Goal: Understand process/instructions: Learn how to perform a task or action

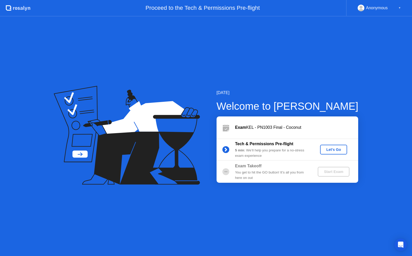
click at [337, 150] on div "Let's Go" at bounding box center [333, 150] width 23 height 4
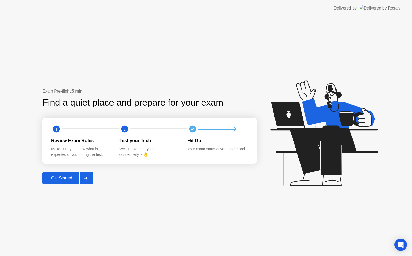
click at [55, 179] on div "Get Started" at bounding box center [61, 178] width 35 height 5
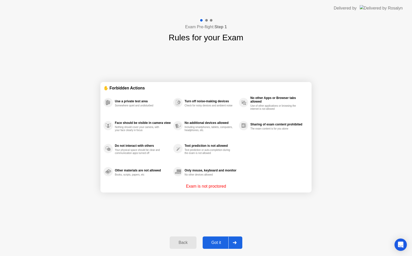
click at [217, 240] on button "Got it" at bounding box center [223, 243] width 40 height 12
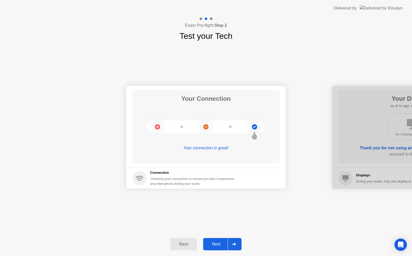
click at [217, 244] on div "Next" at bounding box center [216, 244] width 23 height 5
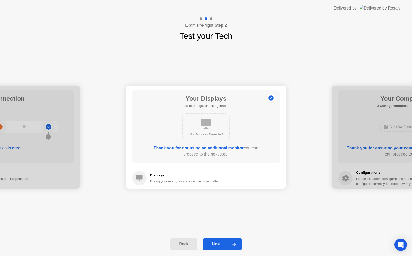
click at [217, 244] on div "Next" at bounding box center [216, 244] width 23 height 5
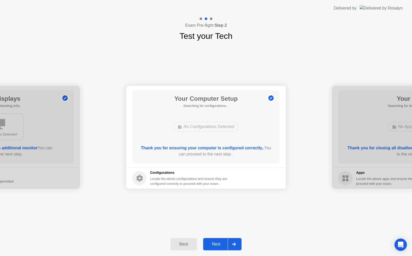
click at [217, 244] on div "Next" at bounding box center [216, 244] width 23 height 5
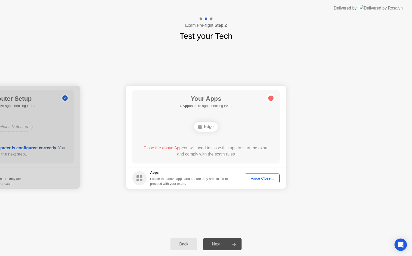
click at [254, 179] on div "Force Close..." at bounding box center [261, 179] width 31 height 4
click at [190, 246] on div "Back" at bounding box center [183, 244] width 23 height 5
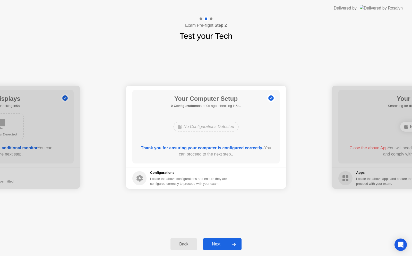
click at [214, 249] on button "Next" at bounding box center [222, 244] width 38 height 12
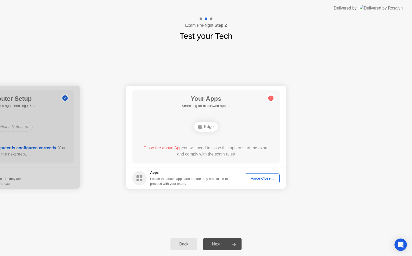
click at [360, 61] on div "Your Connection Your connection is great! Connection Checking your connection t…" at bounding box center [206, 137] width 412 height 191
click at [264, 183] on button "Force Close..." at bounding box center [262, 179] width 35 height 10
click at [252, 179] on div "Force Close..." at bounding box center [261, 179] width 31 height 4
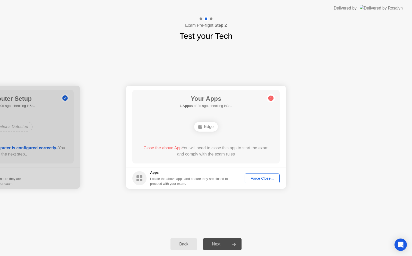
click at [182, 245] on div "Back" at bounding box center [183, 244] width 23 height 5
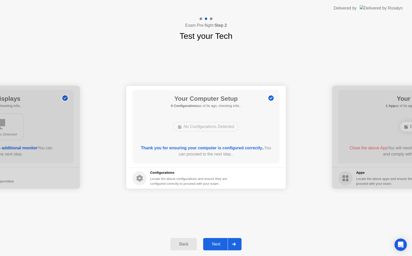
click at [236, 244] on icon at bounding box center [234, 244] width 4 height 3
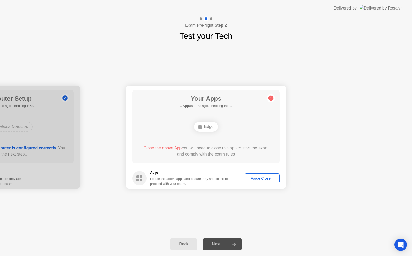
click at [233, 245] on icon at bounding box center [234, 244] width 4 height 3
click at [266, 173] on footer "Apps Locate the above apps and ensure they are closed to proceed with your exam…" at bounding box center [206, 178] width 160 height 21
click at [183, 237] on div "Back Next" at bounding box center [206, 245] width 412 height 24
click at [184, 245] on div "Back" at bounding box center [183, 244] width 23 height 5
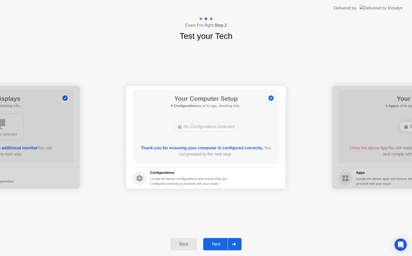
click at [184, 244] on div "Back" at bounding box center [183, 244] width 23 height 5
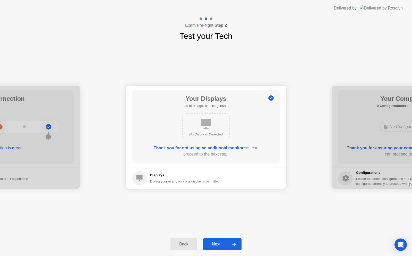
click at [184, 244] on div "Back" at bounding box center [183, 244] width 23 height 5
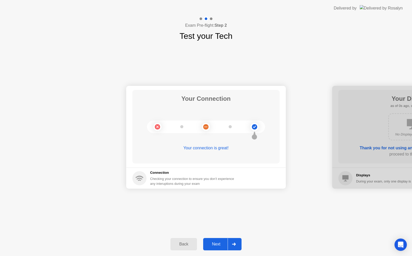
click at [184, 244] on div "Back" at bounding box center [183, 244] width 23 height 5
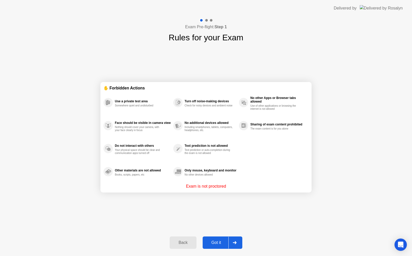
click at [222, 245] on div "Got it" at bounding box center [216, 243] width 24 height 5
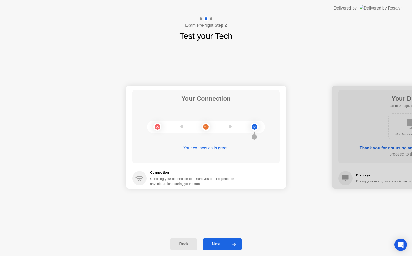
click at [237, 244] on div at bounding box center [234, 245] width 12 height 12
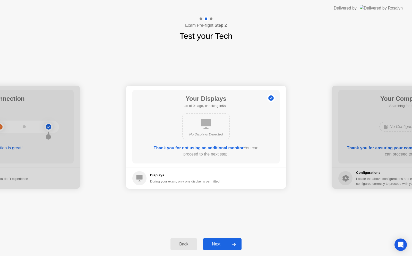
click at [237, 244] on div at bounding box center [234, 245] width 12 height 12
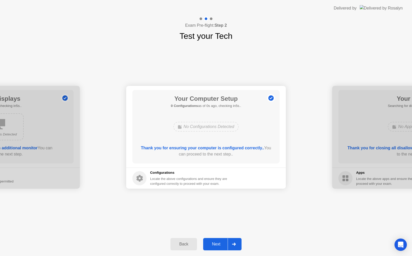
click at [237, 244] on div at bounding box center [234, 245] width 12 height 12
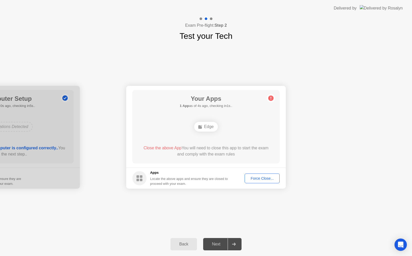
click at [272, 177] on div "Force Close..." at bounding box center [261, 179] width 31 height 4
click at [188, 249] on button "Back" at bounding box center [183, 244] width 27 height 12
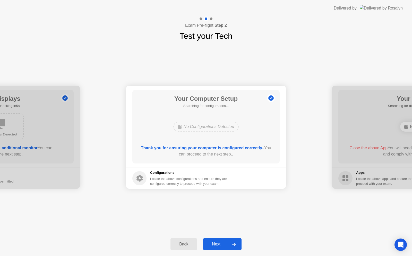
click at [219, 243] on div "Next" at bounding box center [216, 244] width 23 height 5
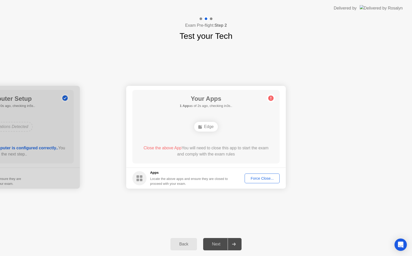
click at [138, 177] on rect at bounding box center [137, 177] width 3 height 3
click at [273, 181] on div "Force Close..." at bounding box center [261, 179] width 31 height 4
click at [206, 120] on div "Your Apps Searching for disallowed apps... Edge Close the above App You will ne…" at bounding box center [205, 127] width 147 height 74
click at [204, 130] on div "Edge" at bounding box center [205, 127] width 23 height 10
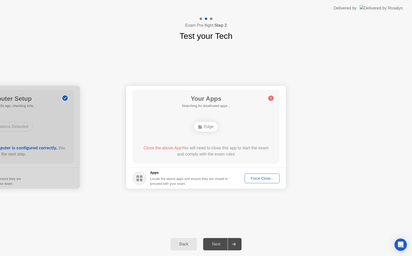
click at [204, 130] on div "Edge" at bounding box center [205, 127] width 23 height 10
click at [186, 243] on div "Back" at bounding box center [183, 244] width 23 height 5
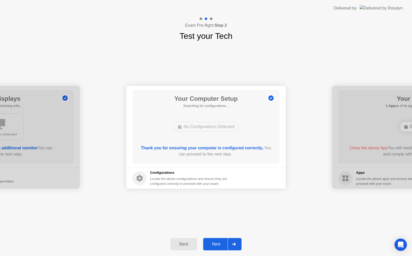
click at [186, 243] on div "Back" at bounding box center [183, 244] width 23 height 5
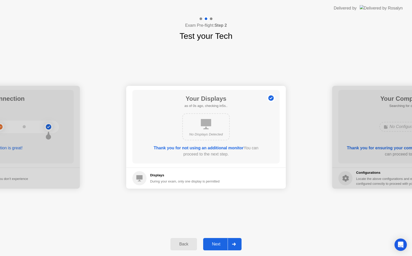
click at [186, 243] on div "Back" at bounding box center [183, 244] width 23 height 5
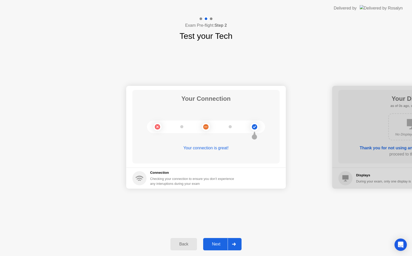
click at [186, 243] on div "Back" at bounding box center [183, 244] width 23 height 5
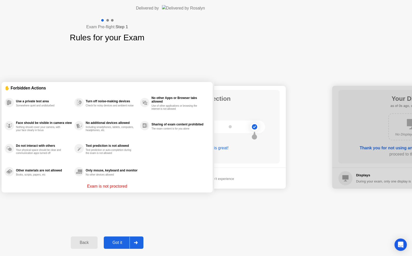
click at [96, 243] on div "Back" at bounding box center [83, 243] width 23 height 5
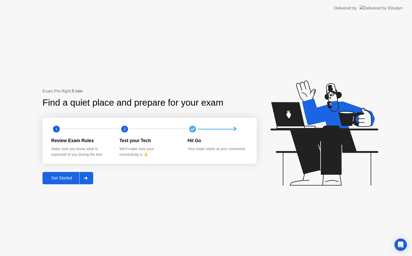
click at [66, 176] on div "Get Started" at bounding box center [61, 178] width 35 height 5
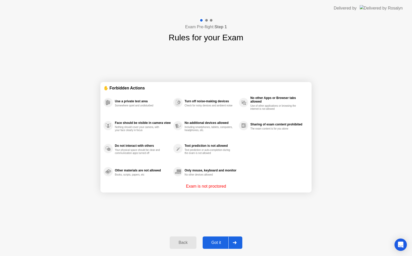
click at [234, 240] on div at bounding box center [234, 243] width 12 height 12
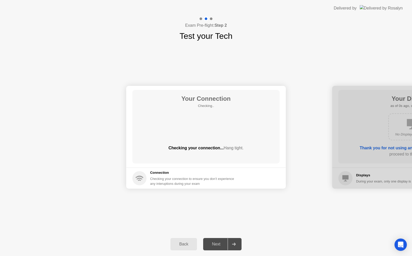
click at [234, 240] on div at bounding box center [234, 245] width 12 height 12
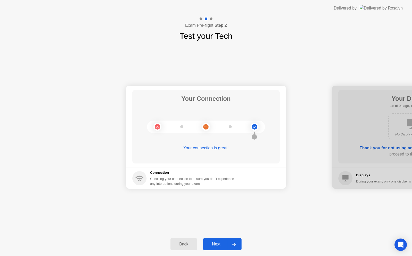
click at [238, 242] on div at bounding box center [234, 245] width 12 height 12
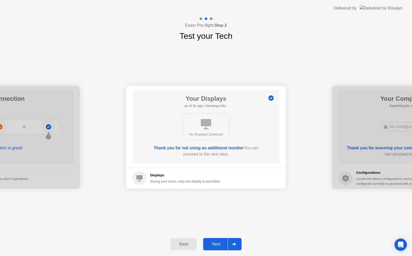
click at [238, 242] on div at bounding box center [234, 245] width 12 height 12
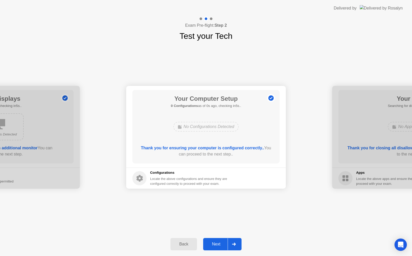
click at [238, 242] on div at bounding box center [234, 245] width 12 height 12
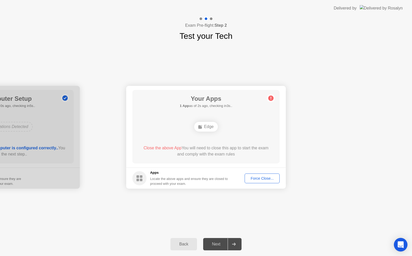
click at [401, 244] on icon "Open Intercom Messenger" at bounding box center [401, 245] width 6 height 7
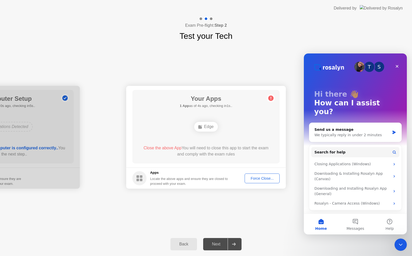
click at [298, 48] on div "Your Connection Your connection is great! Connection Checking your connection t…" at bounding box center [206, 137] width 412 height 191
click at [399, 65] on div "Close" at bounding box center [396, 66] width 9 height 9
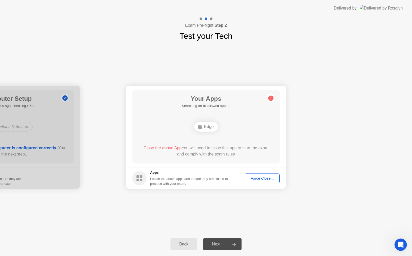
click at [275, 118] on div "Your Apps Searching for disallowed apps... Edge Close the above App You will ne…" at bounding box center [205, 127] width 147 height 74
click at [270, 94] on div "Your Apps Searching for disallowed apps... Edge Close the above App You will ne…" at bounding box center [205, 127] width 147 height 74
click at [160, 16] on div "Exam Pre-flight: Step 2 Test your Tech" at bounding box center [206, 29] width 412 height 26
click at [254, 27] on div "Exam Pre-flight: Step 2 Test your Tech" at bounding box center [206, 29] width 412 height 26
